Goal: Find specific page/section: Find specific page/section

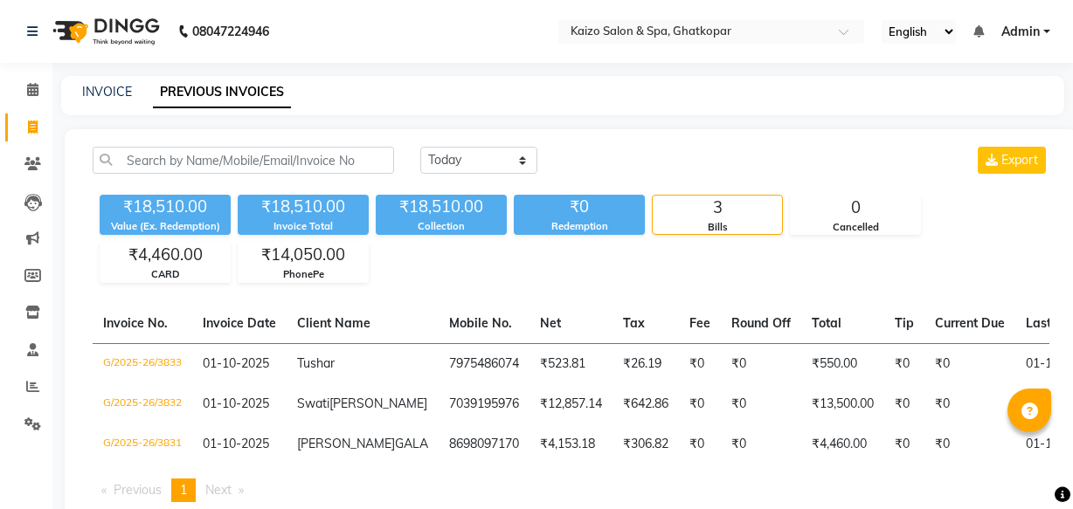
select select "[DATE]"
click at [28, 162] on icon at bounding box center [32, 163] width 17 height 13
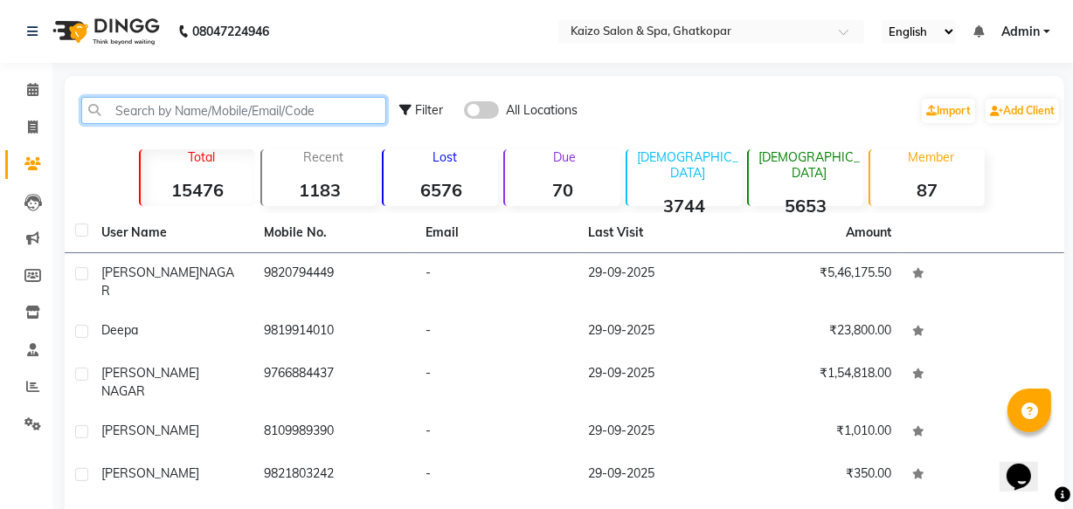
click at [141, 109] on input "text" at bounding box center [233, 110] width 305 height 27
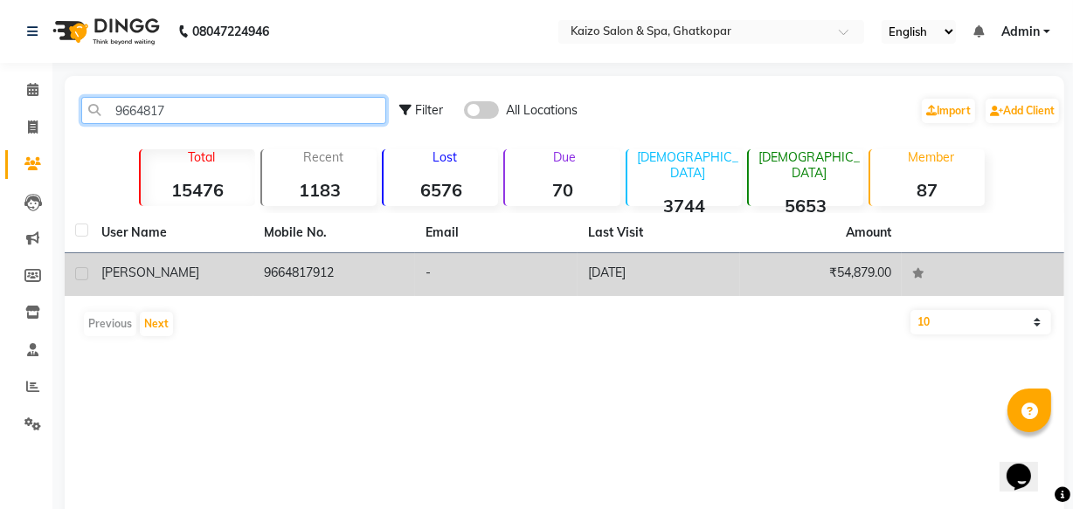
type input "9664817"
click at [198, 264] on div "[PERSON_NAME]" at bounding box center [172, 273] width 142 height 18
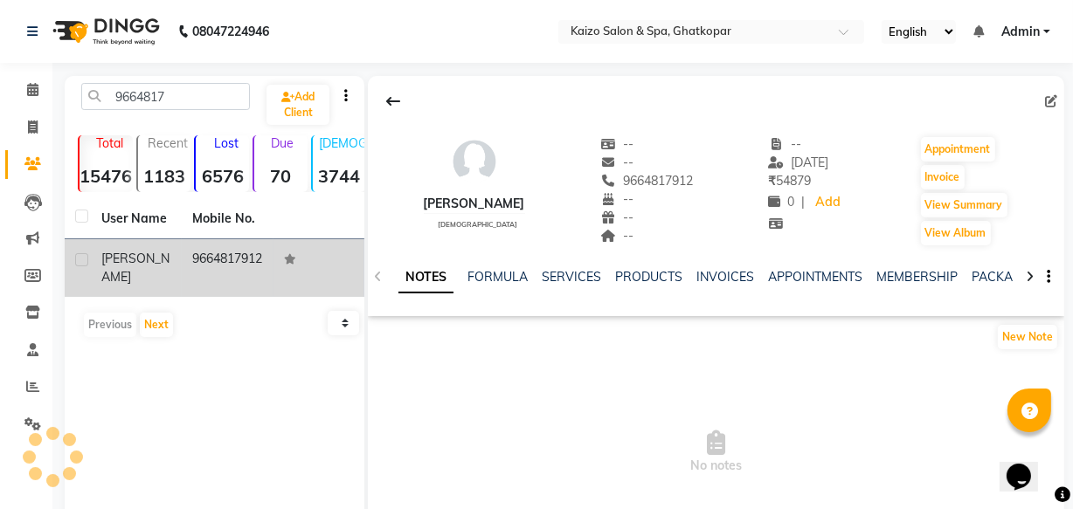
click at [198, 264] on td "9664817912" at bounding box center [227, 268] width 91 height 58
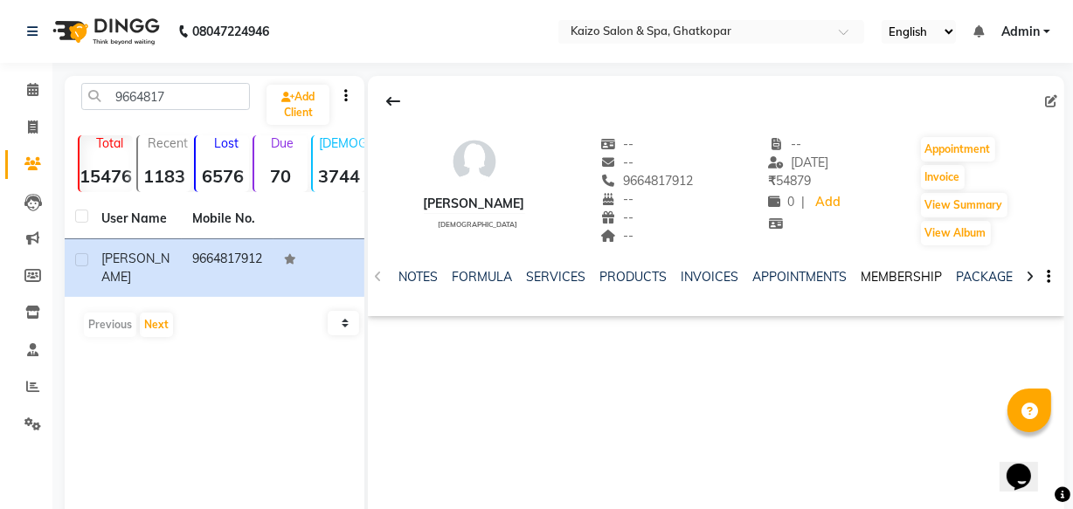
click at [886, 276] on link "MEMBERSHIP" at bounding box center [901, 277] width 81 height 16
